Goal: Complete application form

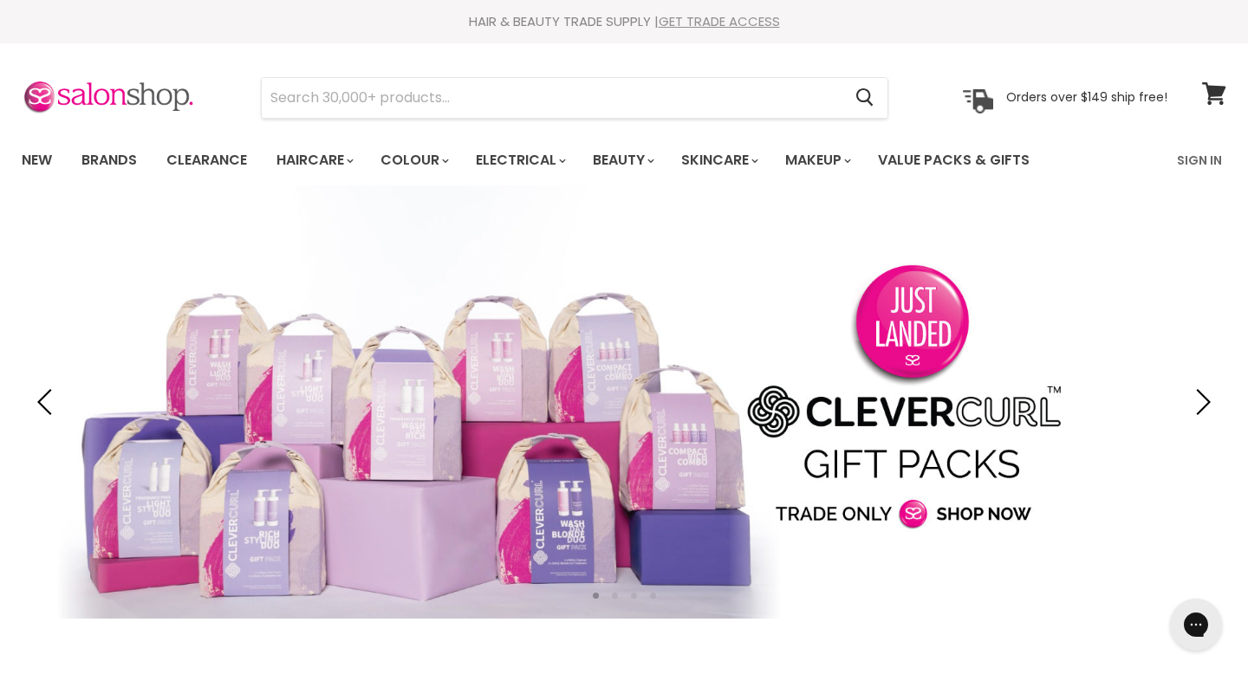
click at [738, 23] on link "GET TRADE ACCESS" at bounding box center [719, 21] width 121 height 18
